Goal: Check status: Check status

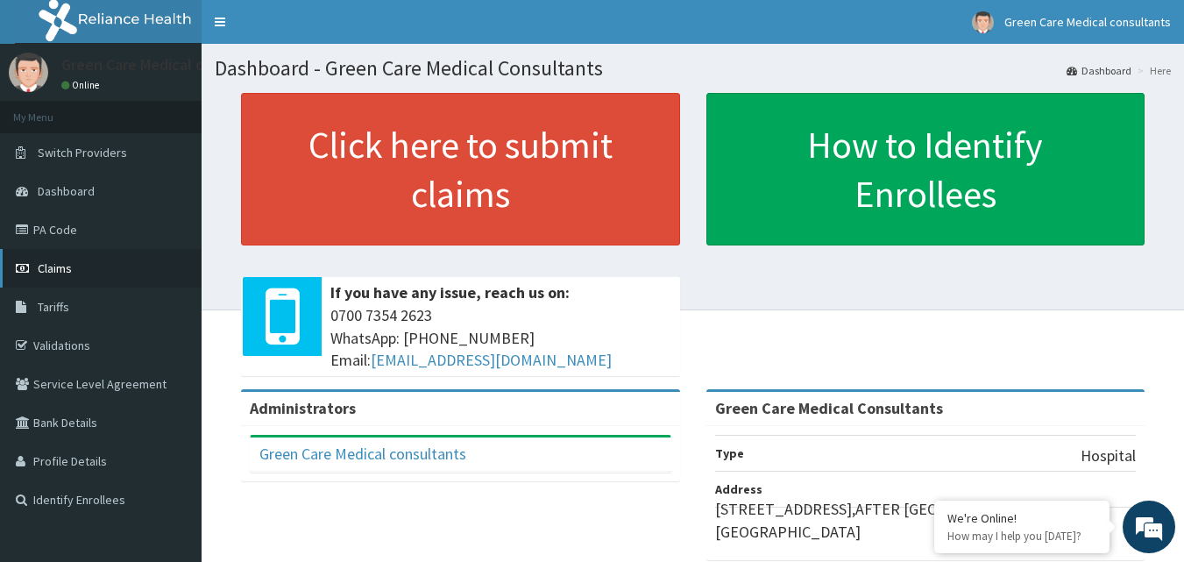
click at [36, 258] on link "Claims" at bounding box center [101, 268] width 202 height 39
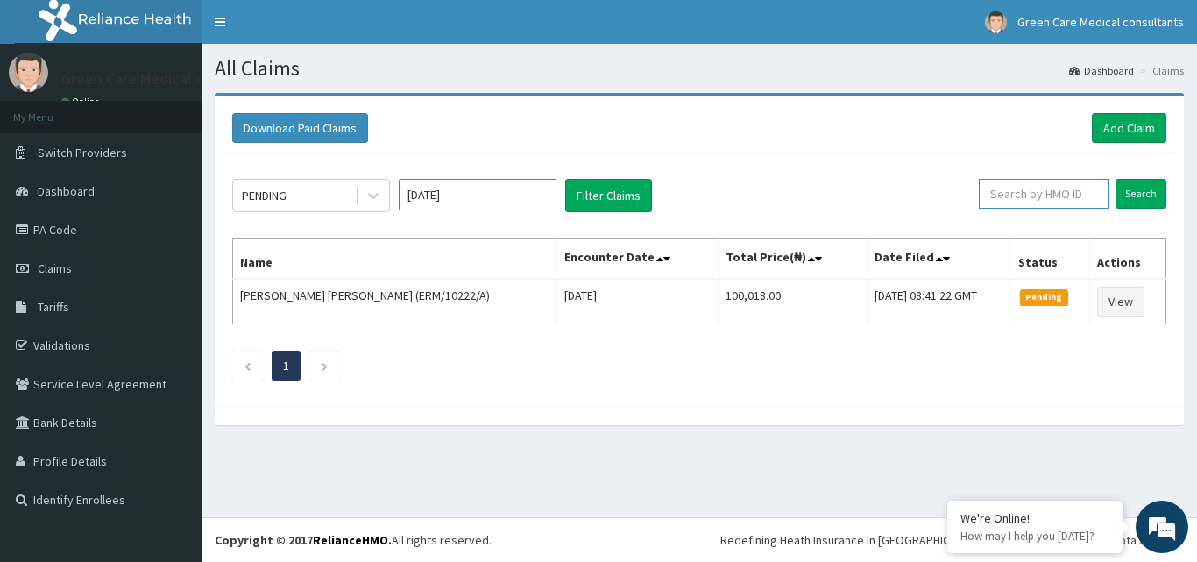
click at [1039, 193] on input "text" at bounding box center [1044, 194] width 131 height 30
type input "sfa/13089/a"
click at [1116, 179] on input "Search" at bounding box center [1141, 194] width 51 height 30
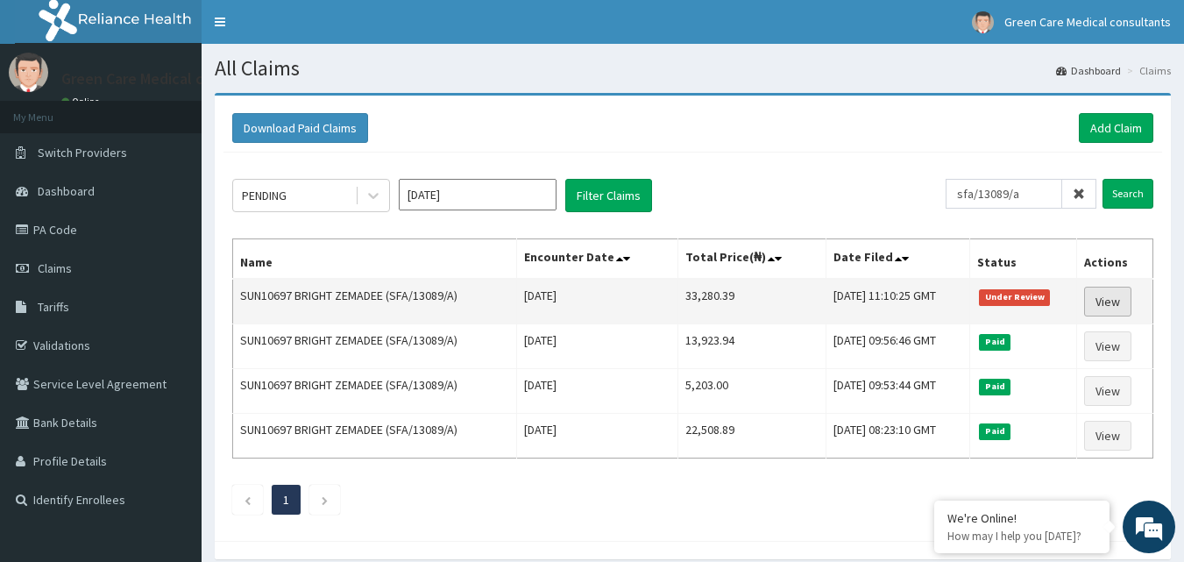
click at [1099, 302] on link "View" at bounding box center [1107, 302] width 47 height 30
